Goal: Find specific page/section: Find specific page/section

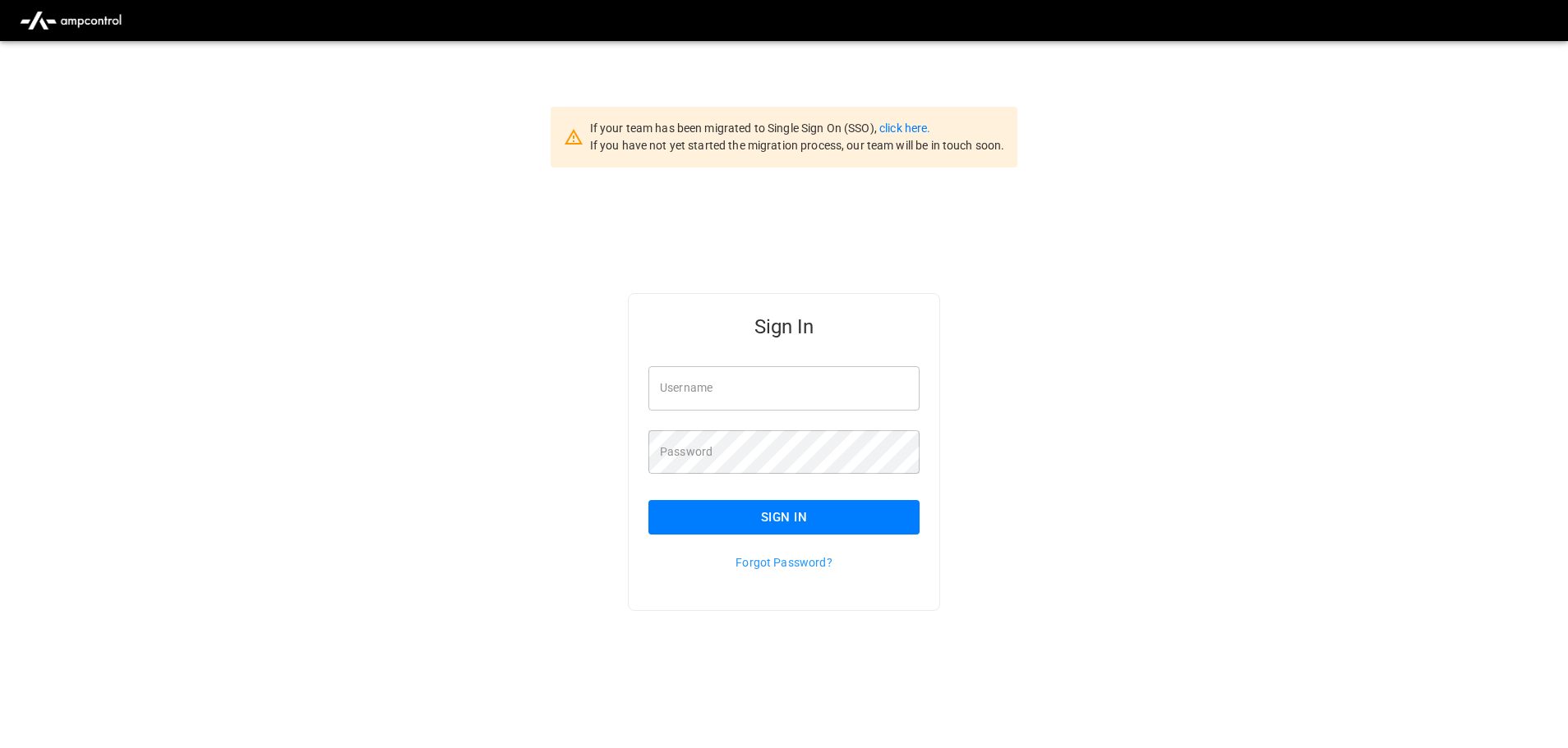
type input "**********"
click at [748, 516] on button "Sign In" at bounding box center [784, 516] width 271 height 34
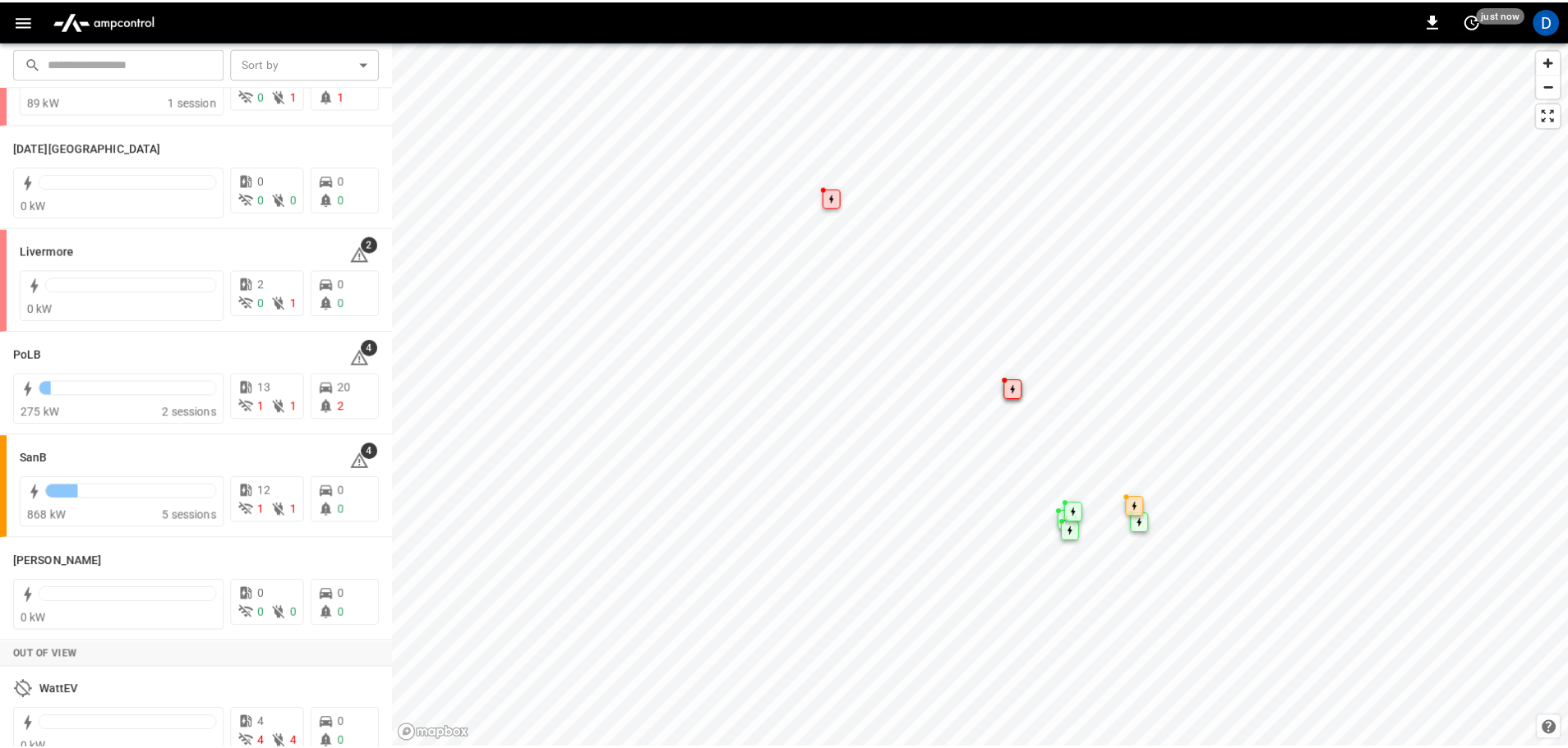
scroll to position [318, 0]
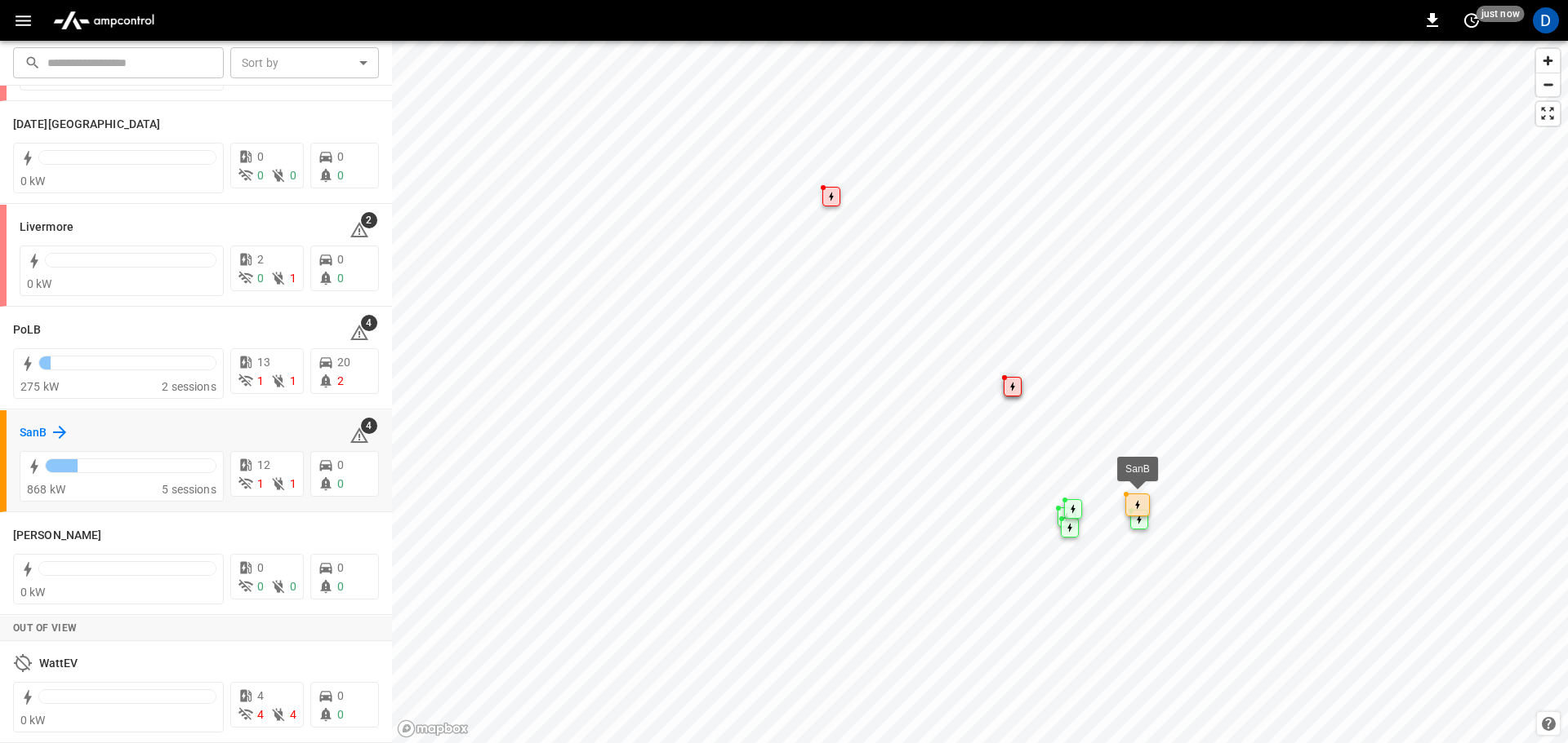
click at [46, 428] on h6 "SanB" at bounding box center [32, 433] width 27 height 18
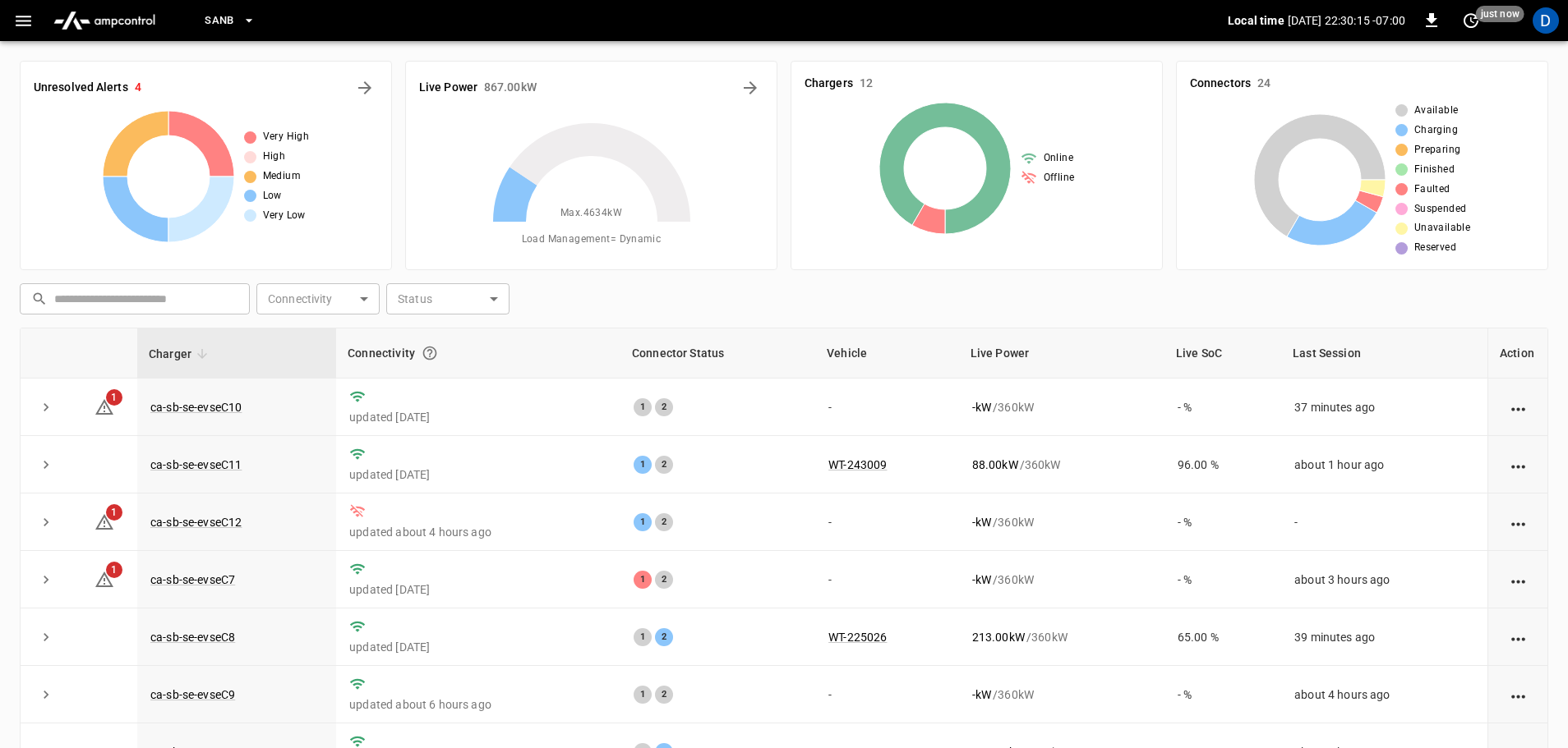
click at [654, 294] on icon at bounding box center [591, 222] width 205 height 205
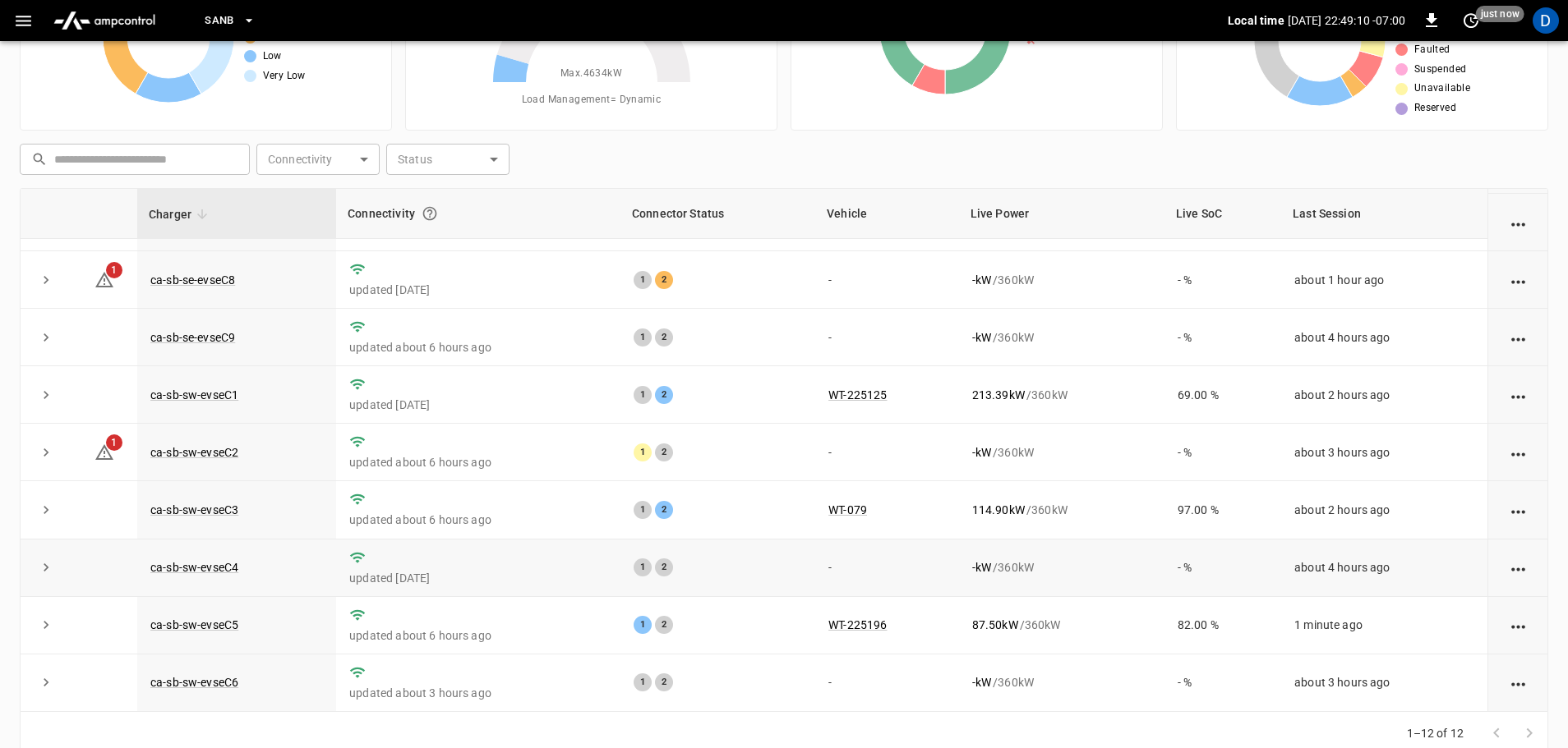
scroll to position [167, 0]
